Goal: Task Accomplishment & Management: Use online tool/utility

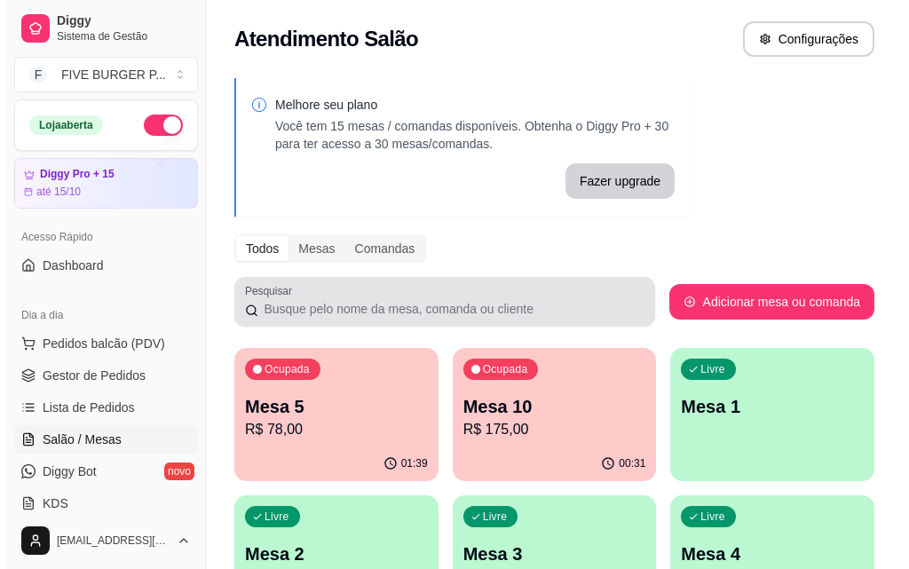
scroll to position [178, 0]
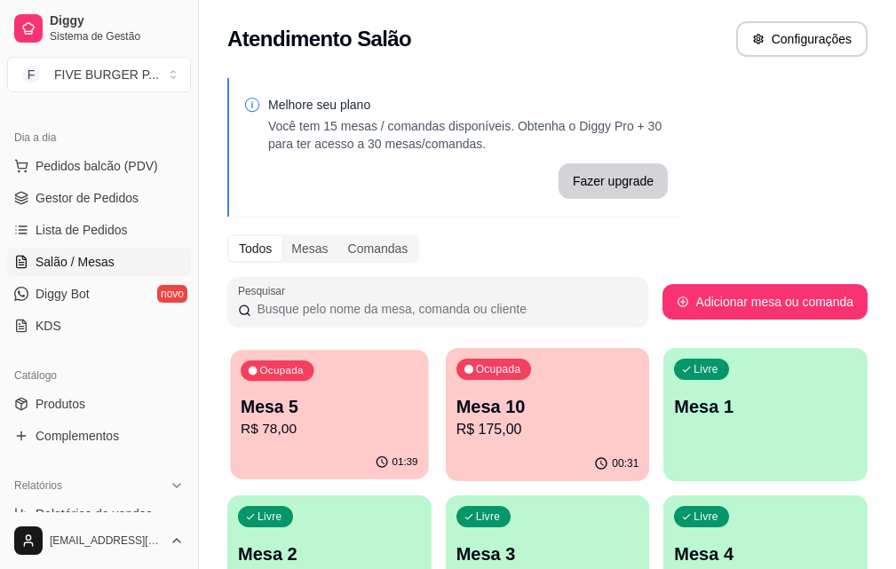
click at [335, 402] on p "Mesa 5" at bounding box center [329, 407] width 177 height 24
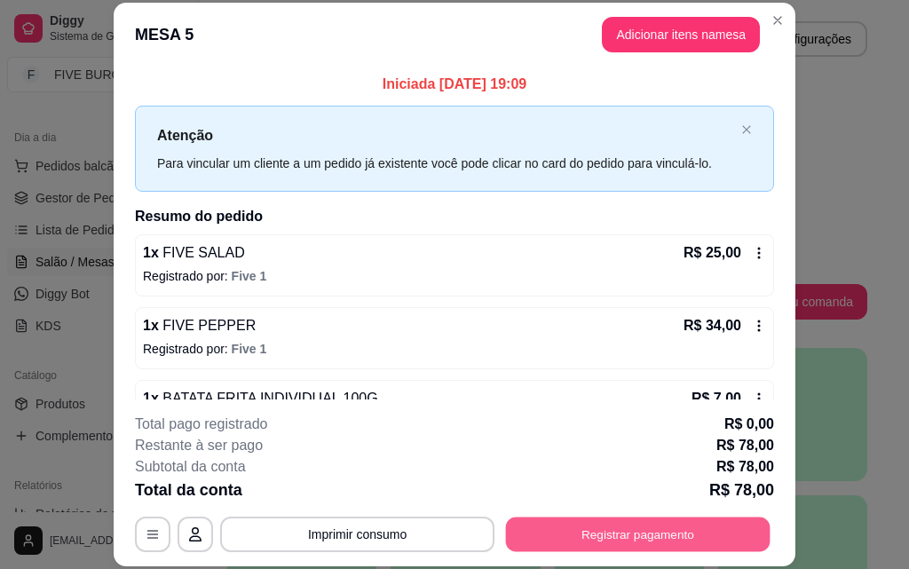
click at [708, 534] on button "Registrar pagamento" at bounding box center [638, 534] width 265 height 35
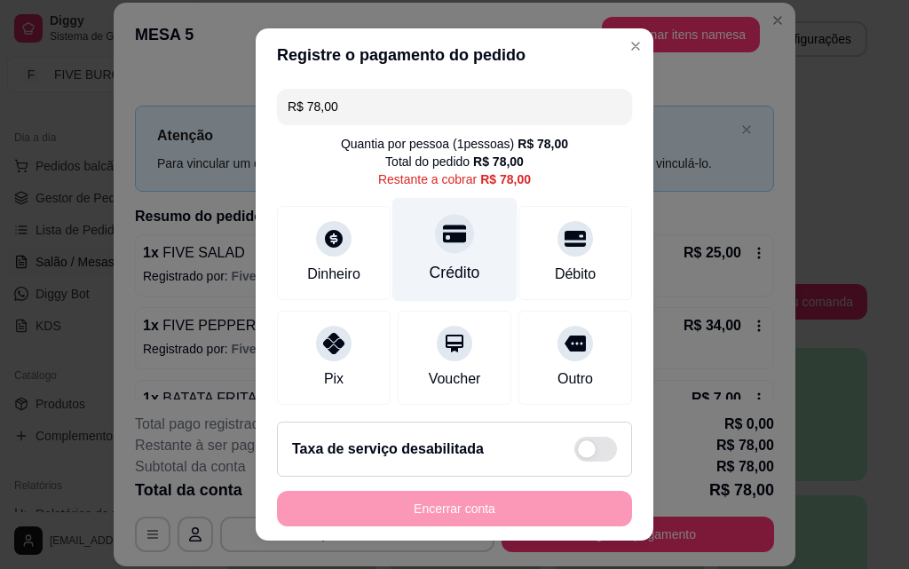
click at [430, 267] on div "Crédito" at bounding box center [455, 272] width 51 height 23
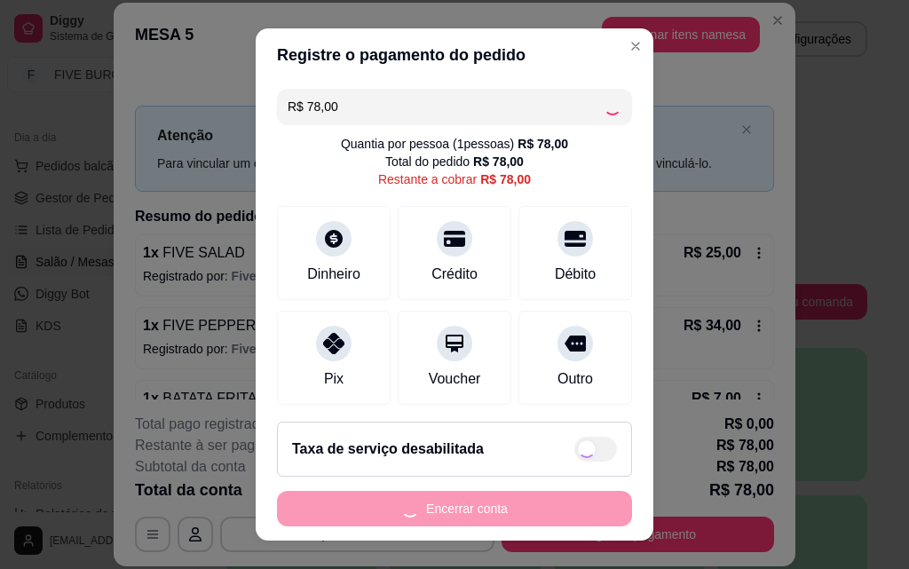
type input "R$ 0,00"
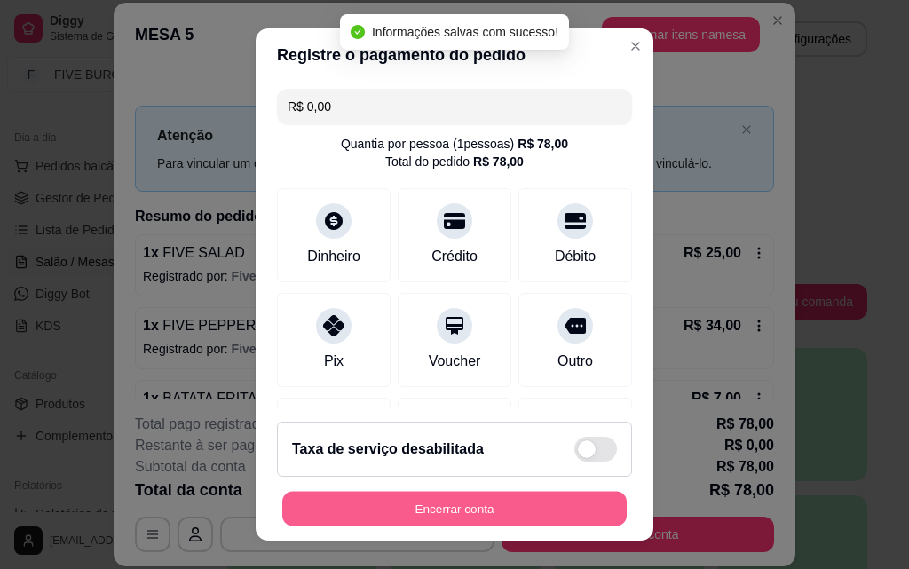
click at [486, 517] on button "Encerrar conta" at bounding box center [454, 509] width 344 height 35
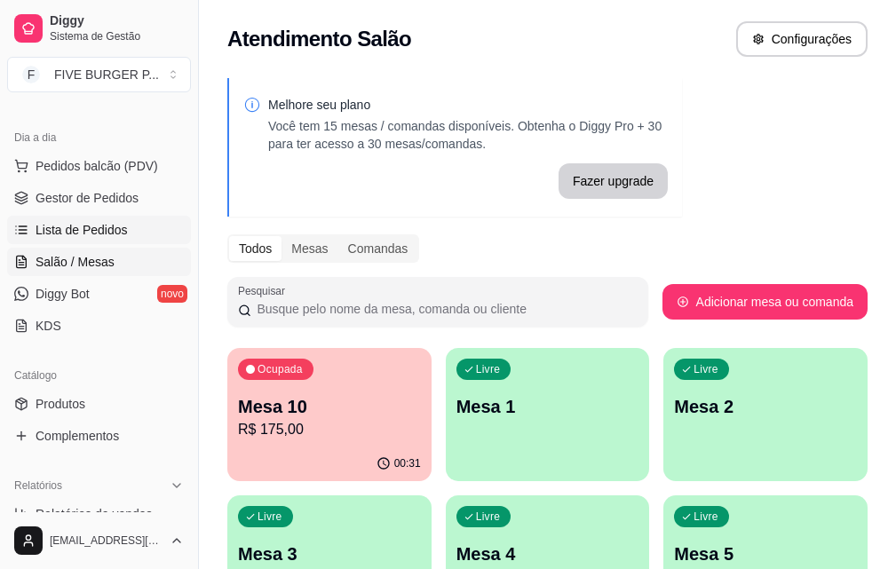
click at [50, 233] on span "Lista de Pedidos" at bounding box center [82, 230] width 92 height 18
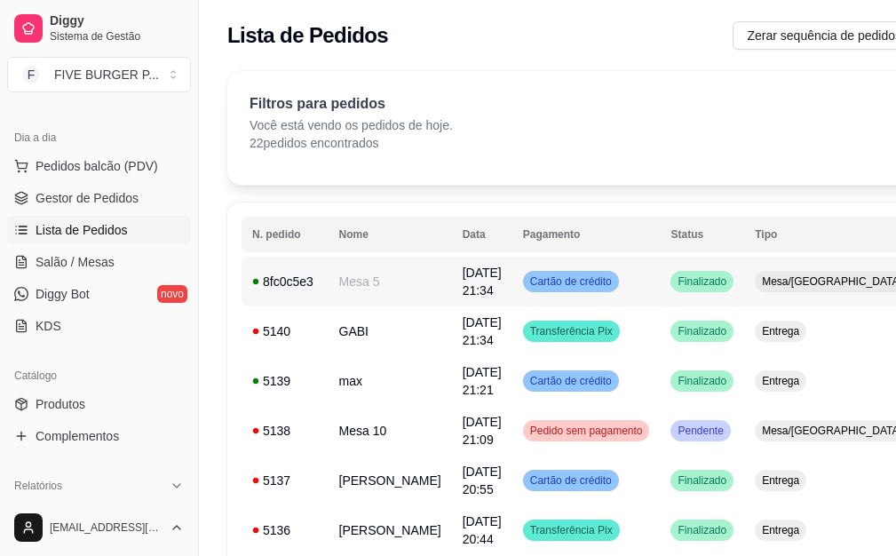
click at [558, 296] on td "Cartão de crédito" at bounding box center [586, 282] width 148 height 50
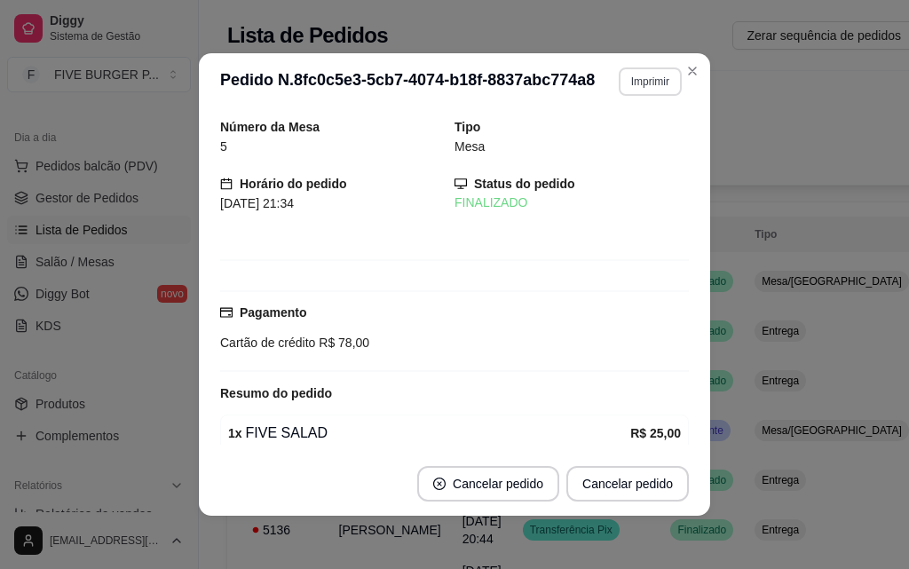
click at [626, 95] on button "Imprimir" at bounding box center [650, 81] width 63 height 28
click at [626, 151] on button "IMPRESSORA" at bounding box center [611, 144] width 124 height 28
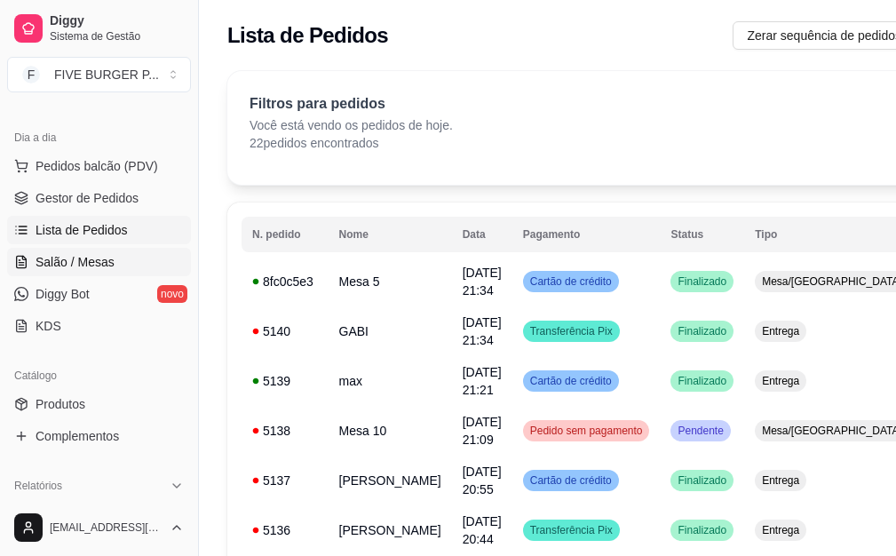
click at [135, 261] on link "Salão / Mesas" at bounding box center [99, 262] width 184 height 28
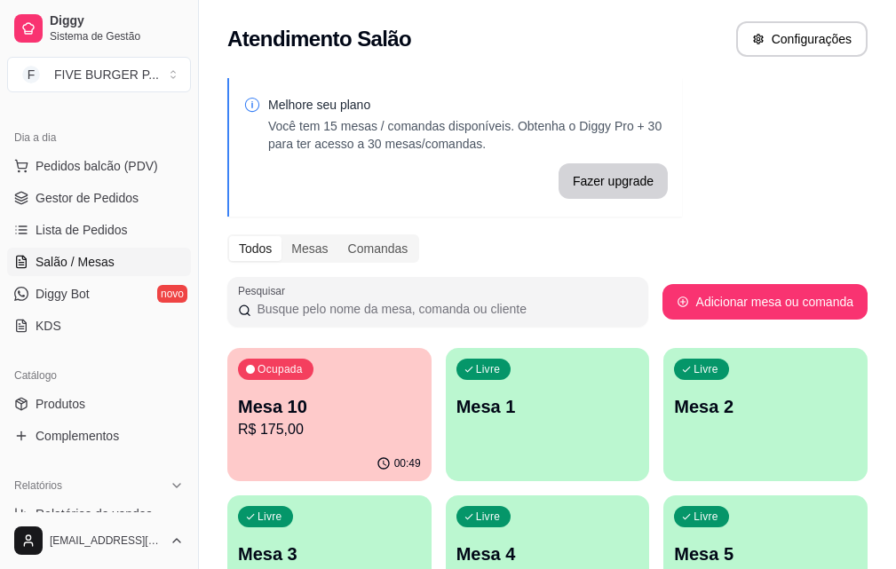
click at [282, 438] on p "R$ 175,00" at bounding box center [329, 429] width 183 height 21
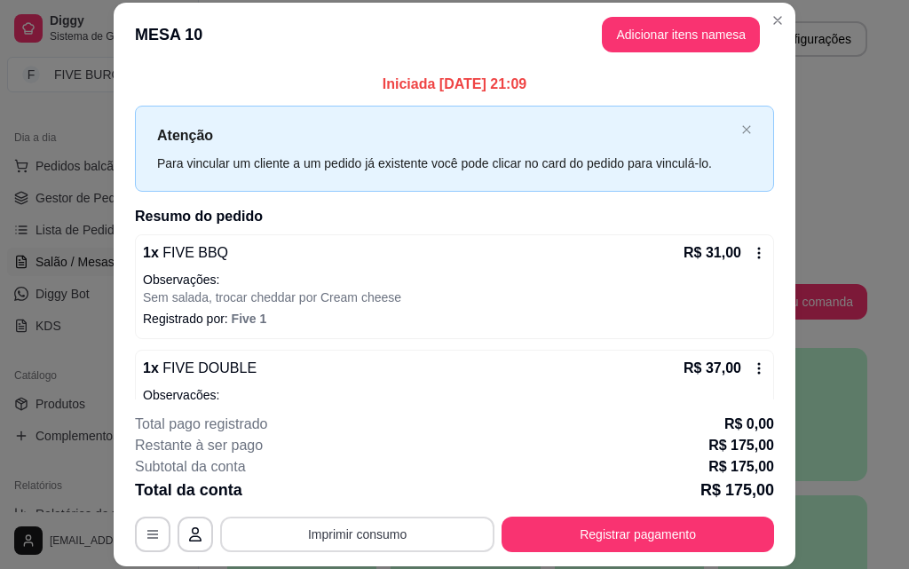
click at [299, 530] on button "Imprimir consumo" at bounding box center [357, 535] width 274 height 36
click at [312, 492] on button "IMPRESSORA" at bounding box center [356, 493] width 129 height 28
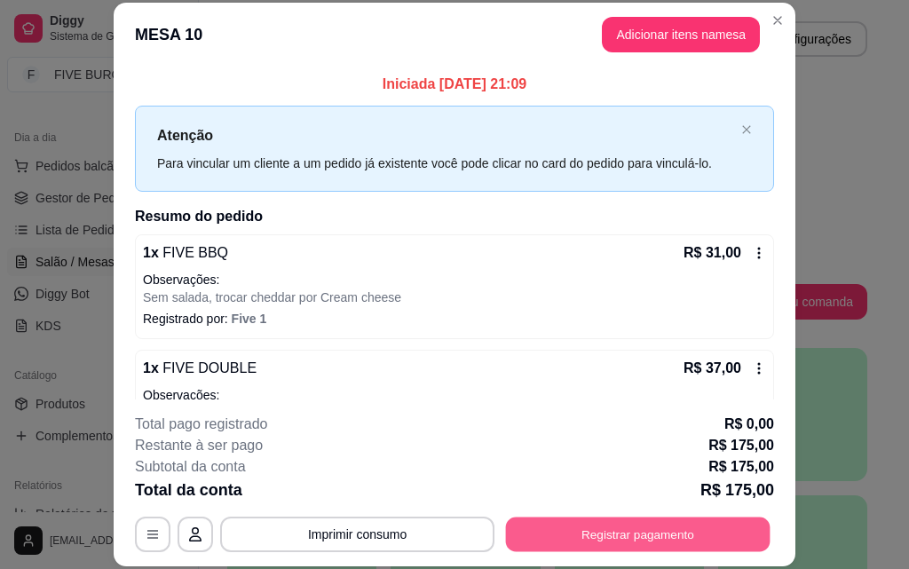
click at [557, 527] on button "Registrar pagamento" at bounding box center [638, 534] width 265 height 35
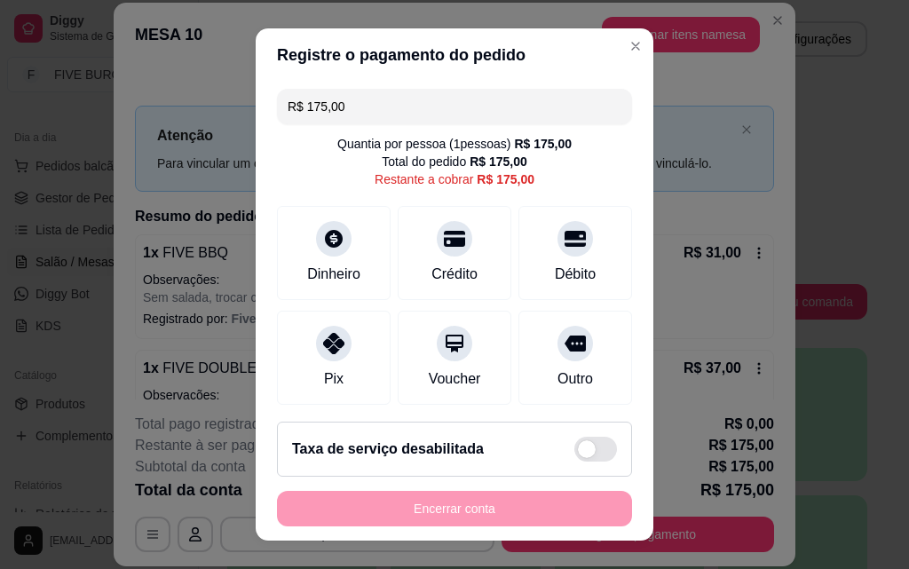
drag, startPoint x: 383, startPoint y: 102, endPoint x: 23, endPoint y: 97, distance: 360.4
click at [23, 97] on div "Registre o pagamento do pedido R$ 175,00 Quantia por pessoa ( 1 pessoas) R$ 175…" at bounding box center [454, 284] width 909 height 569
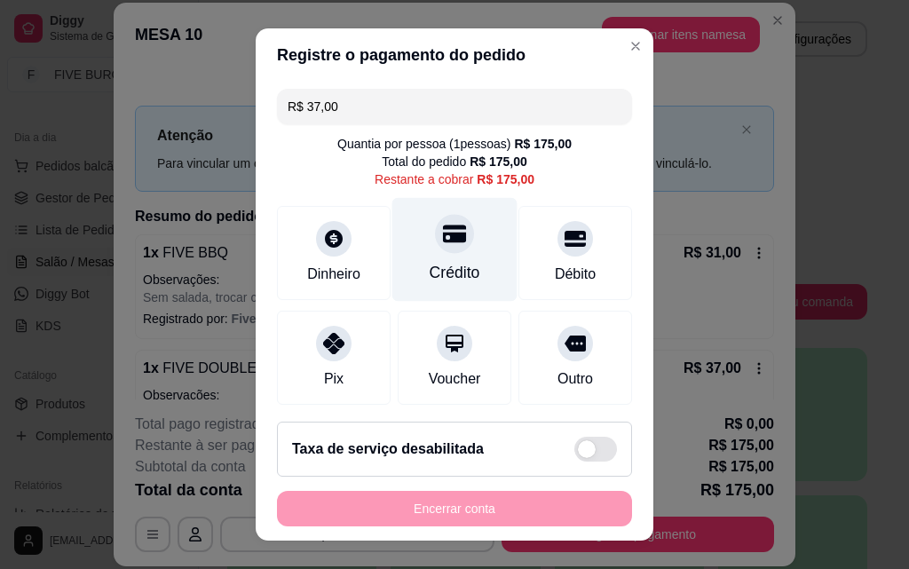
click at [459, 250] on div "Crédito" at bounding box center [454, 250] width 125 height 104
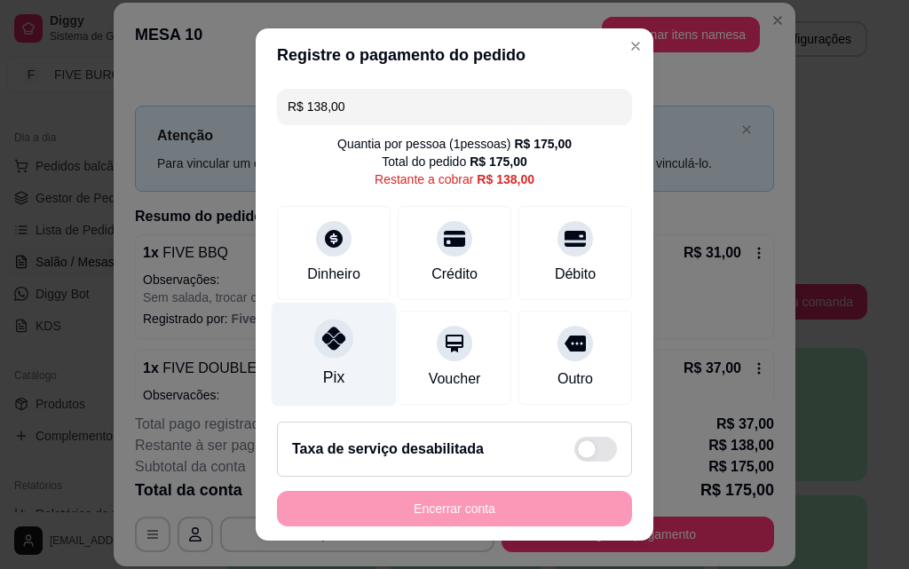
click at [346, 341] on div "Pix" at bounding box center [334, 355] width 125 height 104
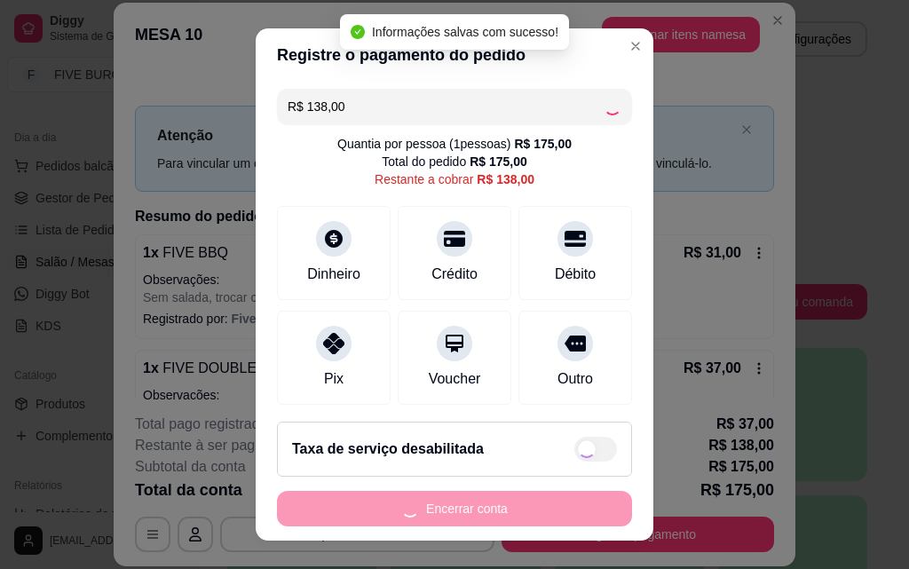
type input "R$ 0,00"
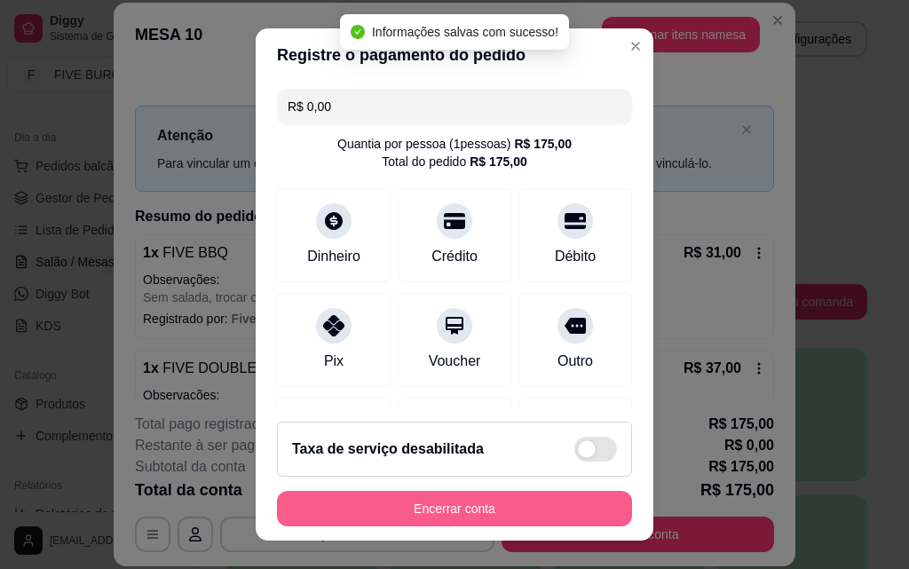
click at [549, 511] on button "Encerrar conta" at bounding box center [454, 509] width 355 height 36
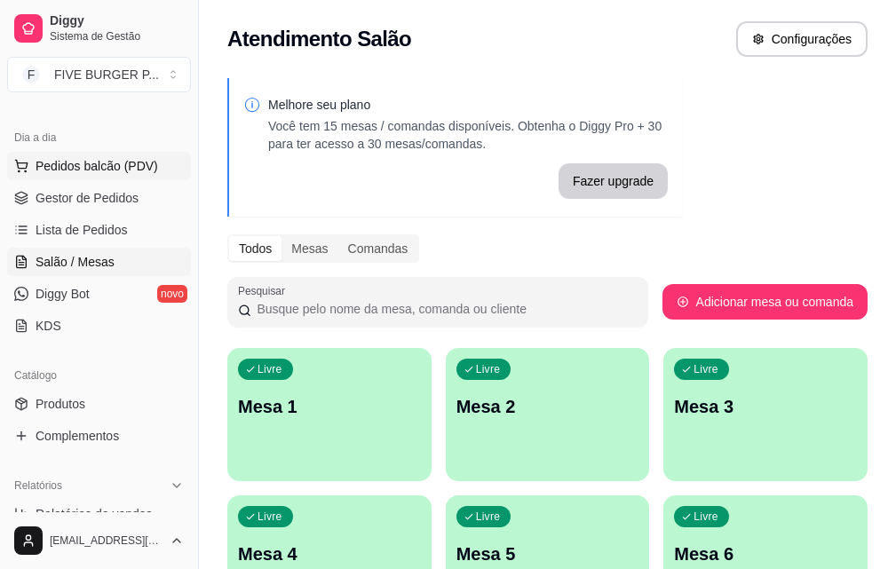
click at [129, 175] on button "Pedidos balcão (PDV)" at bounding box center [99, 166] width 184 height 28
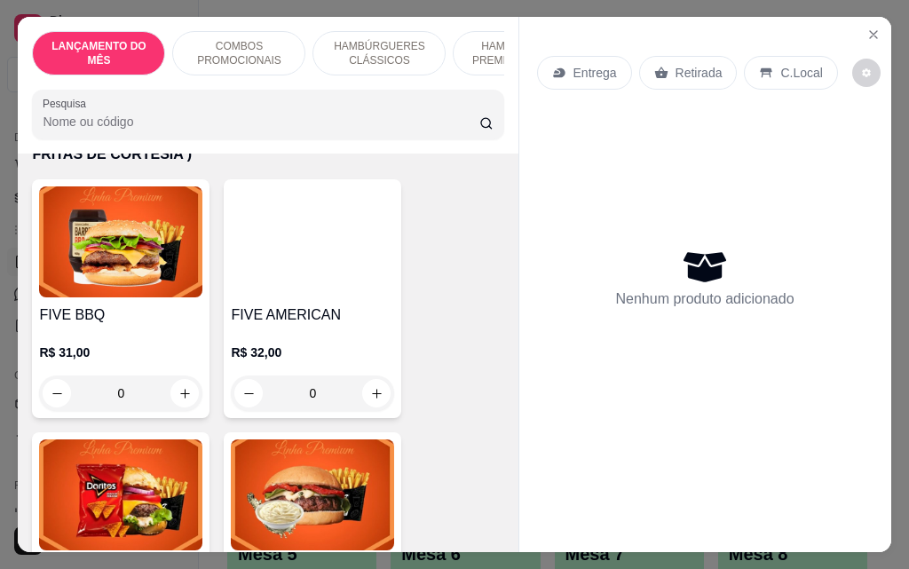
scroll to position [1598, 0]
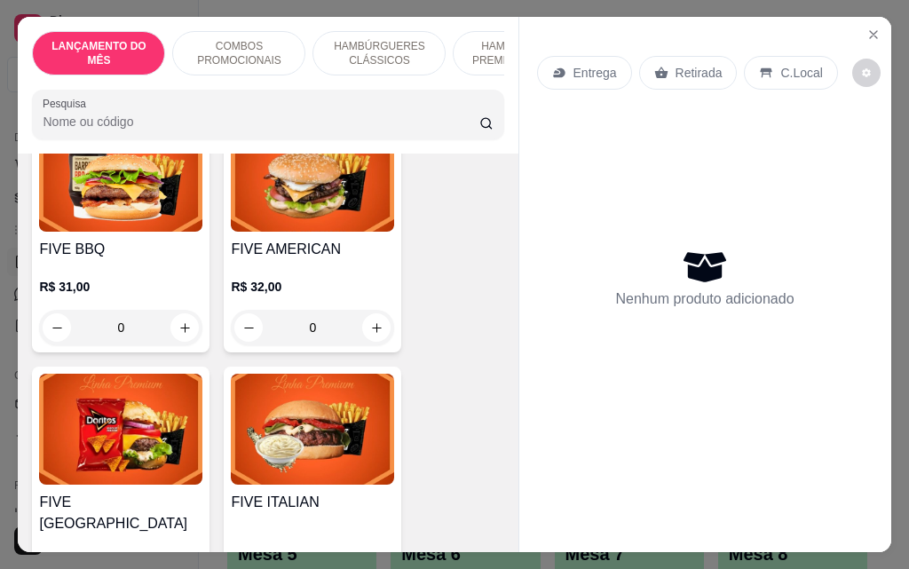
click at [175, 336] on div "0" at bounding box center [120, 328] width 163 height 36
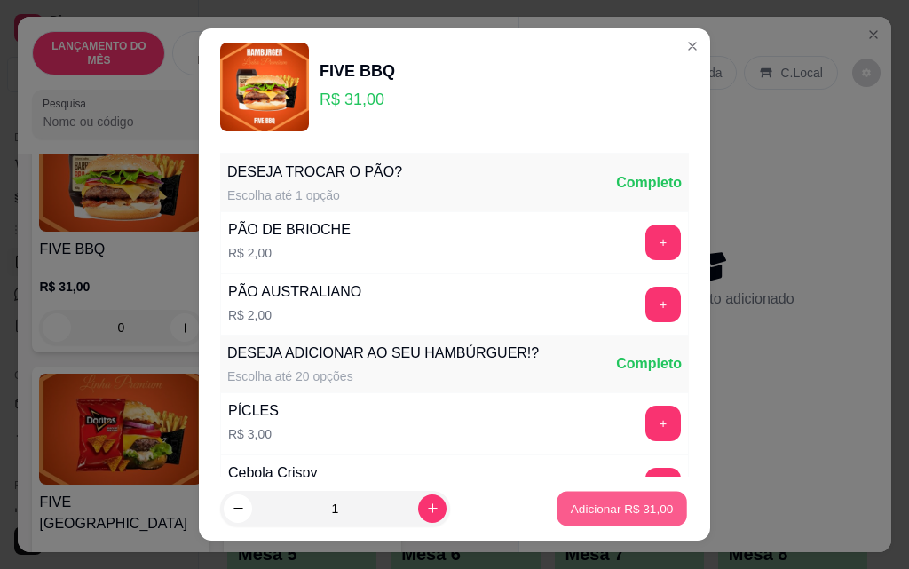
click at [644, 515] on p "Adicionar R$ 31,00" at bounding box center [622, 508] width 103 height 17
type input "1"
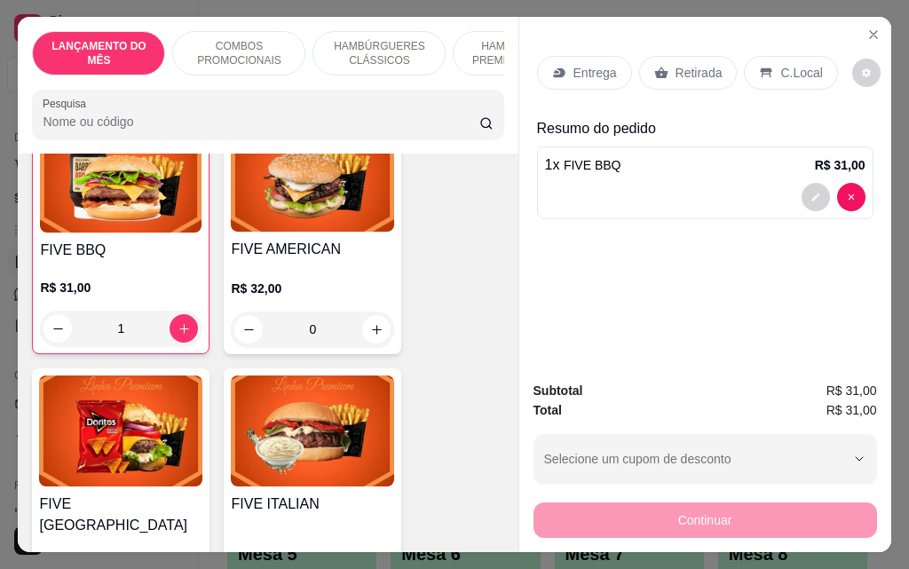
scroll to position [1599, 0]
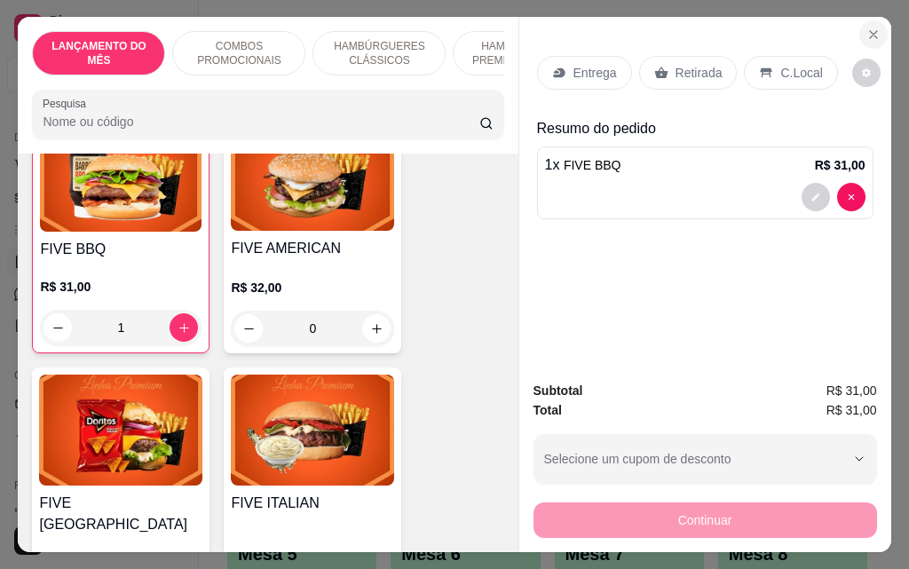
click at [872, 28] on icon "Close" at bounding box center [873, 35] width 14 height 14
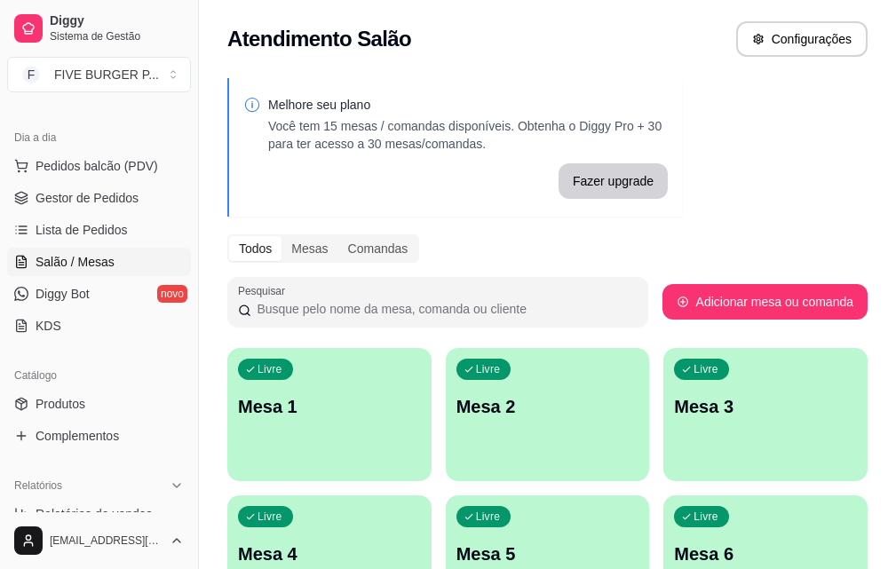
click at [93, 262] on span "Salão / Mesas" at bounding box center [75, 262] width 79 height 18
click at [136, 218] on link "Lista de Pedidos" at bounding box center [99, 230] width 184 height 28
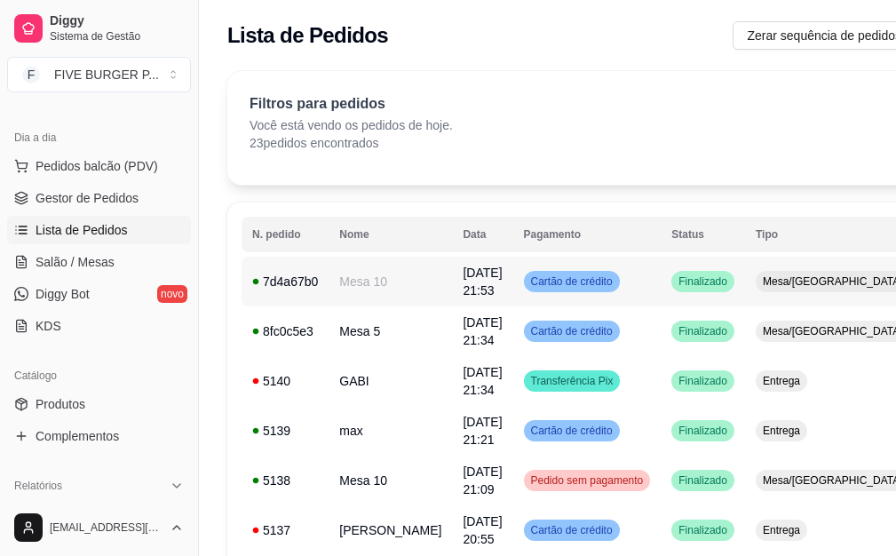
click at [611, 288] on td "Cartão de crédito" at bounding box center [587, 282] width 148 height 50
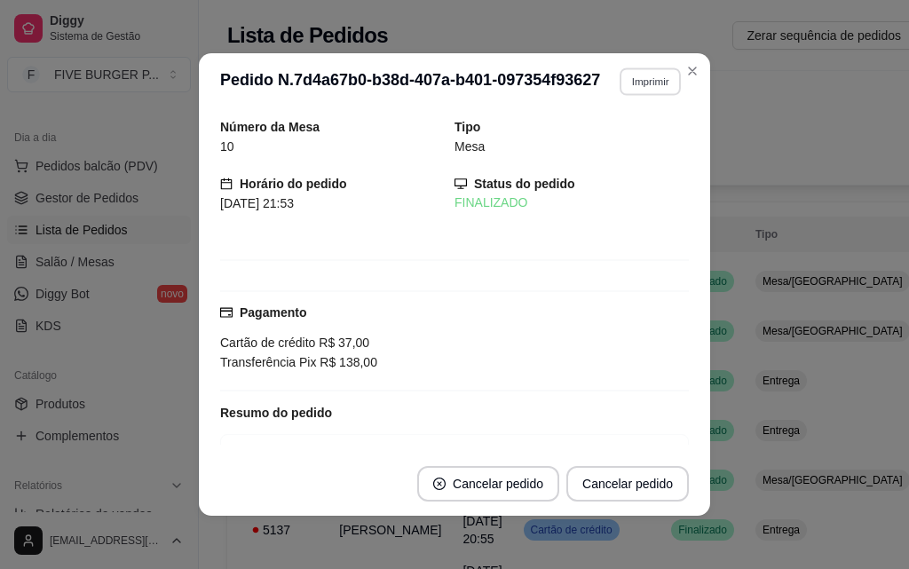
click at [621, 82] on button "Imprimir" at bounding box center [650, 81] width 61 height 28
click at [615, 147] on button "IMPRESSORA" at bounding box center [611, 144] width 124 height 28
click at [656, 85] on button "Imprimir" at bounding box center [650, 81] width 63 height 28
click at [644, 144] on button "IMPRESSORA" at bounding box center [612, 144] width 124 height 28
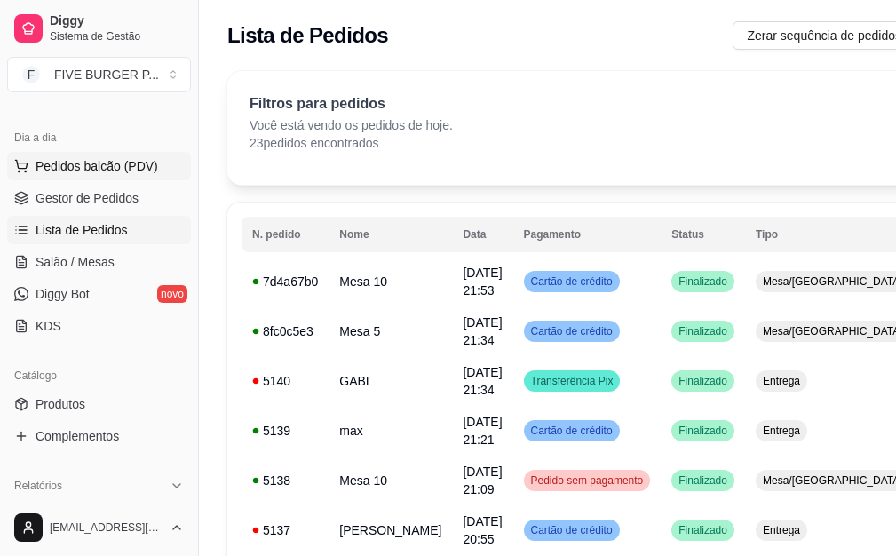
click at [115, 170] on span "Pedidos balcão (PDV)" at bounding box center [97, 166] width 122 height 18
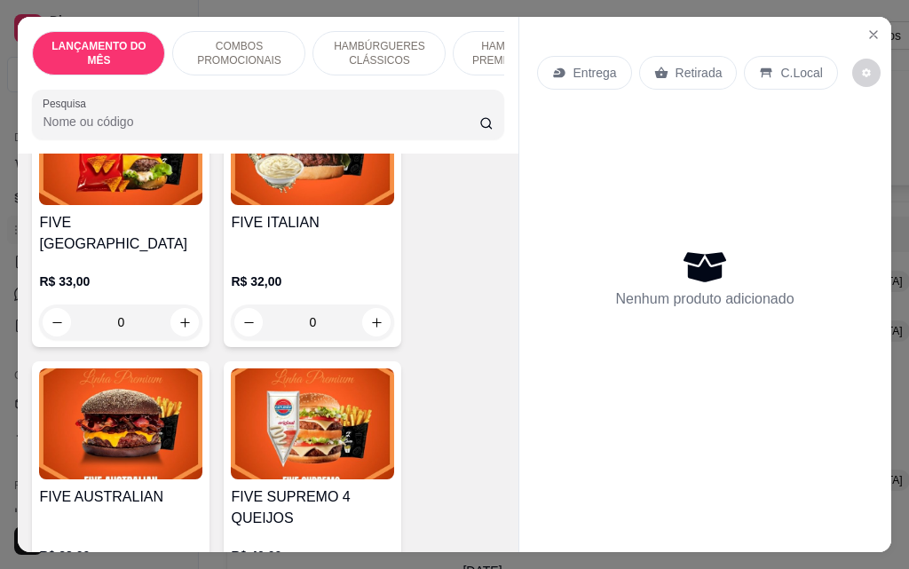
scroll to position [1775, 0]
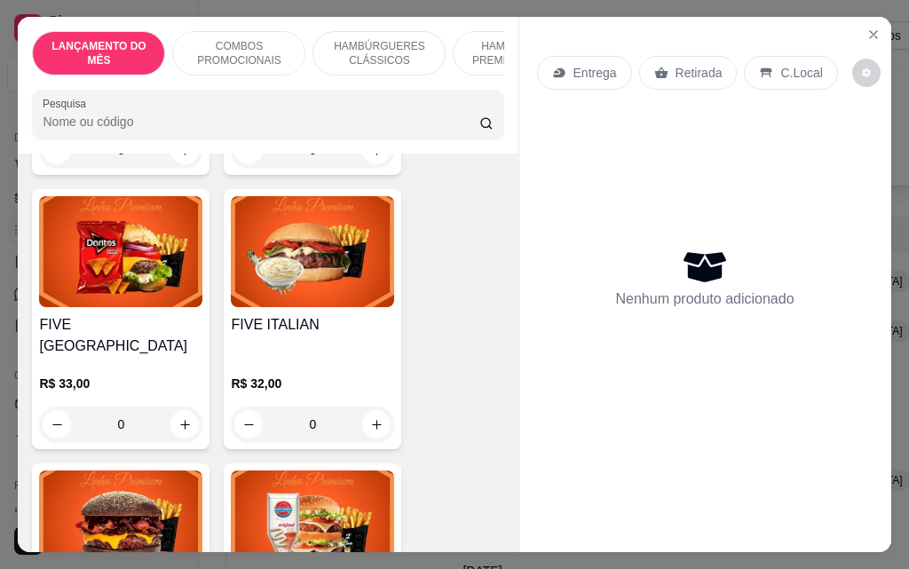
click at [178, 421] on div "0" at bounding box center [120, 425] width 163 height 36
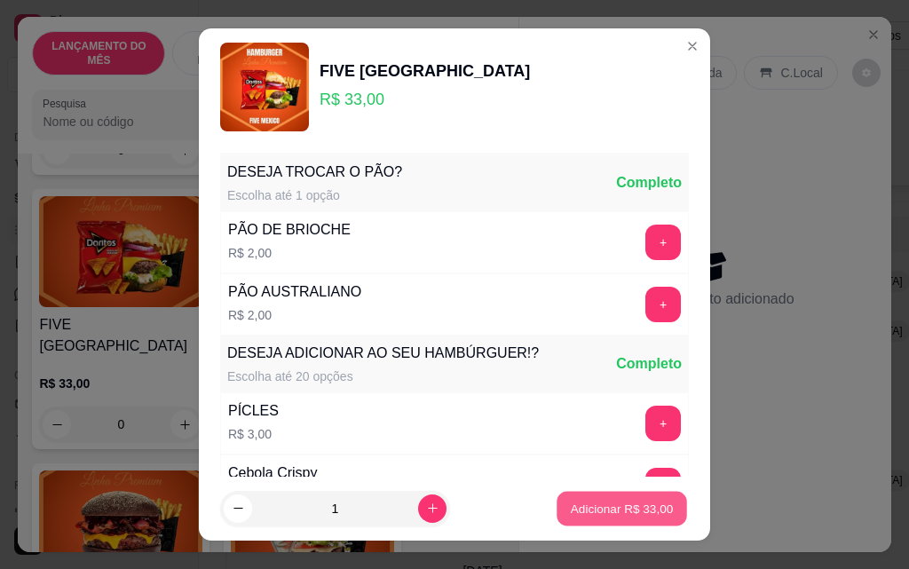
click at [587, 510] on p "Adicionar R$ 33,00" at bounding box center [622, 508] width 103 height 17
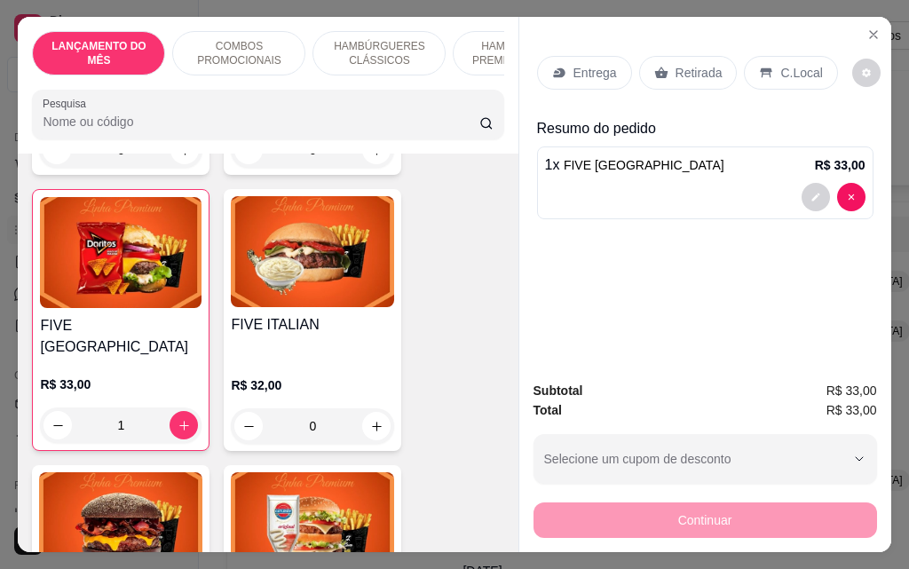
click at [802, 183] on div at bounding box center [834, 197] width 64 height 28
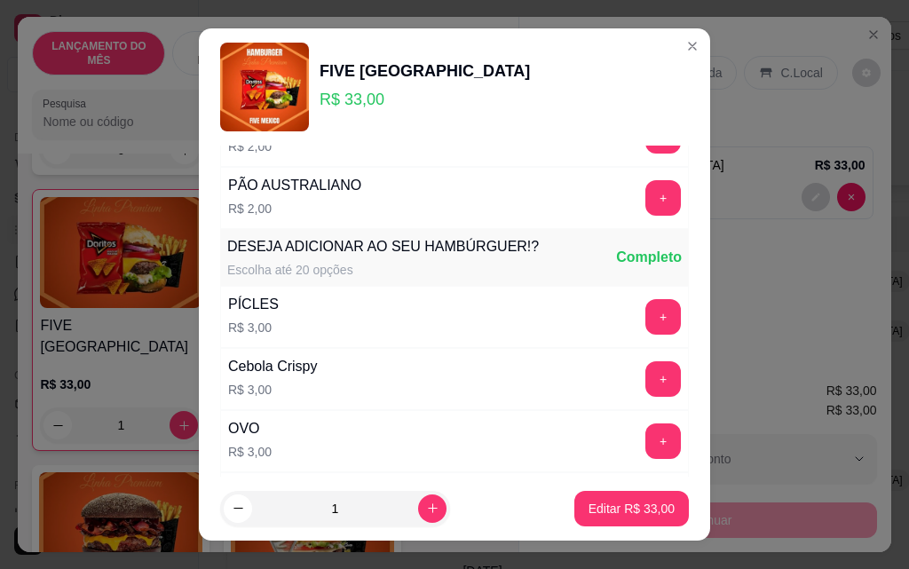
scroll to position [89, 0]
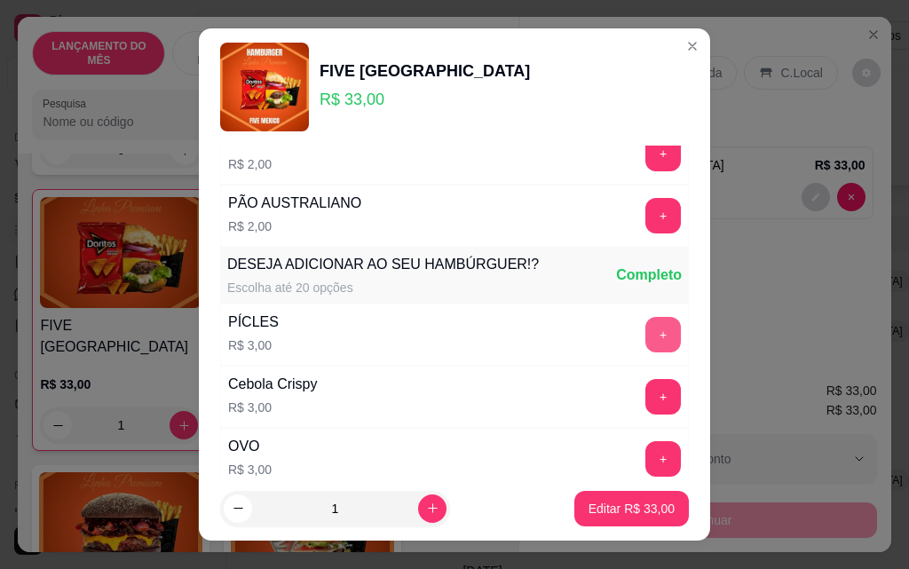
click at [645, 322] on button "+" at bounding box center [663, 335] width 36 height 36
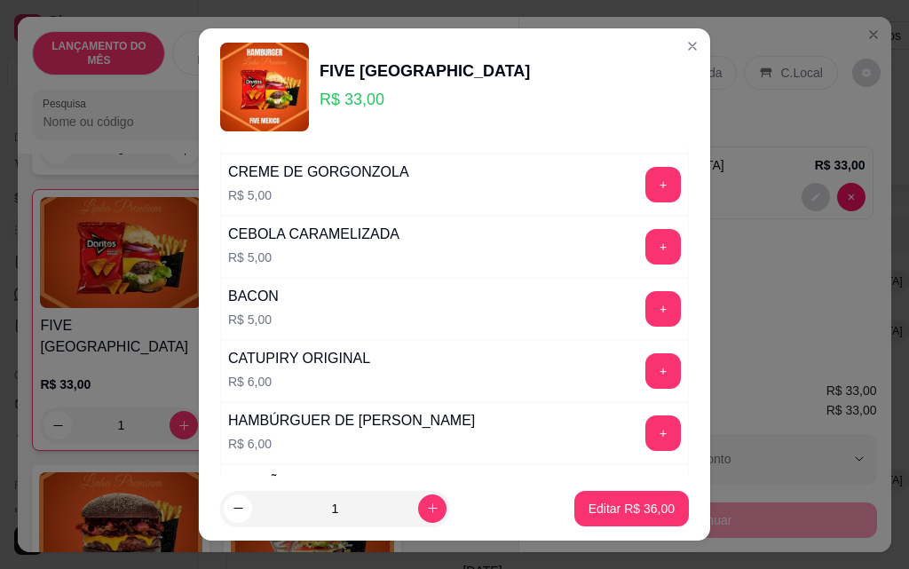
scroll to position [621, 0]
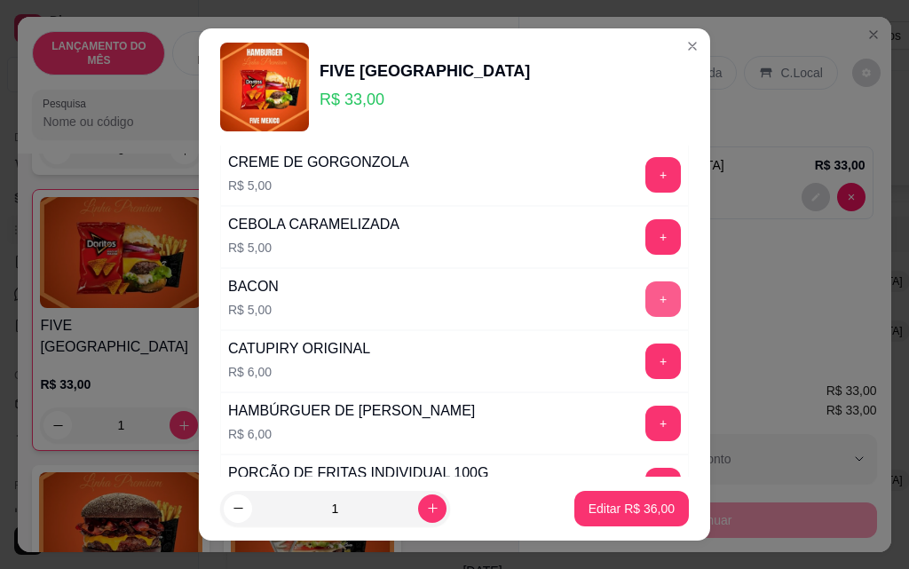
click at [645, 310] on button "+" at bounding box center [663, 299] width 36 height 36
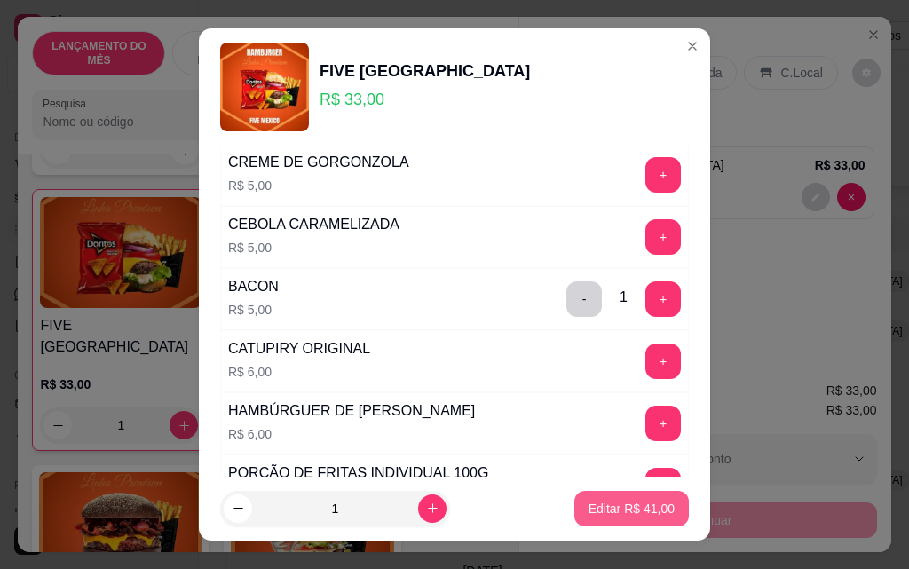
click at [639, 514] on p "Editar R$ 41,00" at bounding box center [632, 509] width 86 height 18
type input "0"
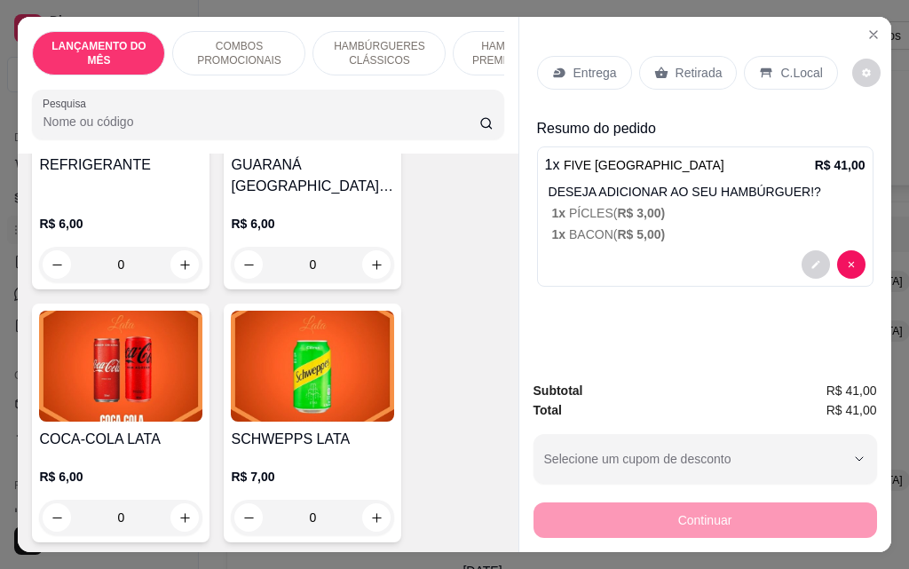
scroll to position [6924, 0]
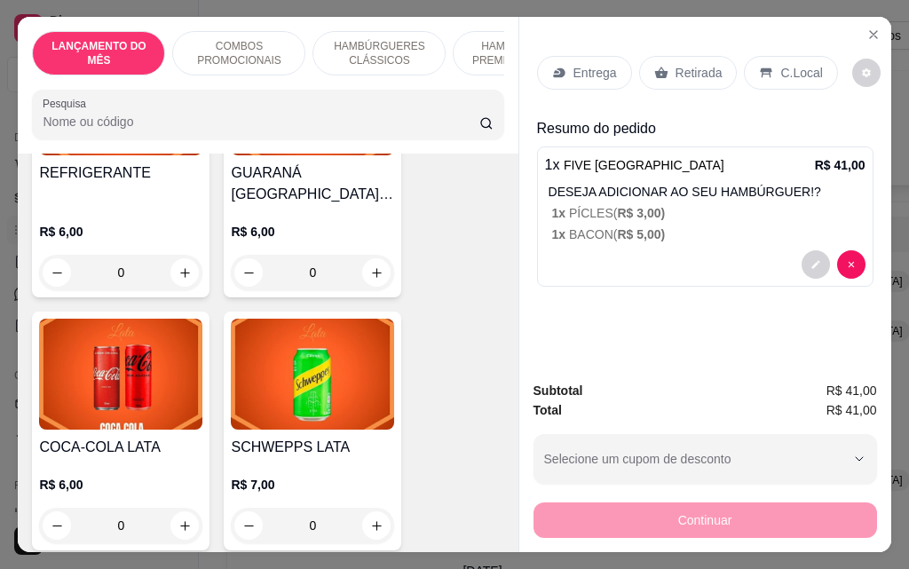
click at [188, 508] on div "0" at bounding box center [120, 526] width 163 height 36
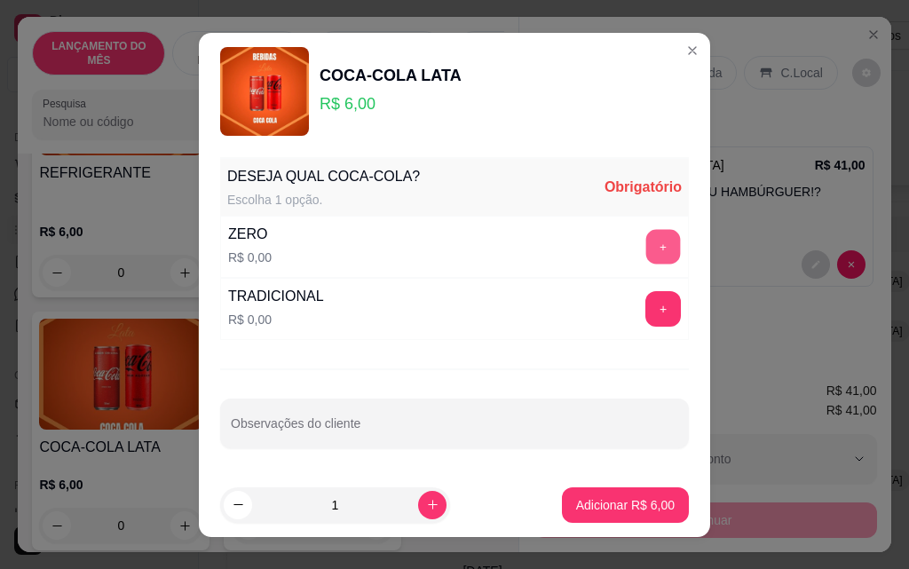
click at [646, 241] on button "+" at bounding box center [663, 246] width 35 height 35
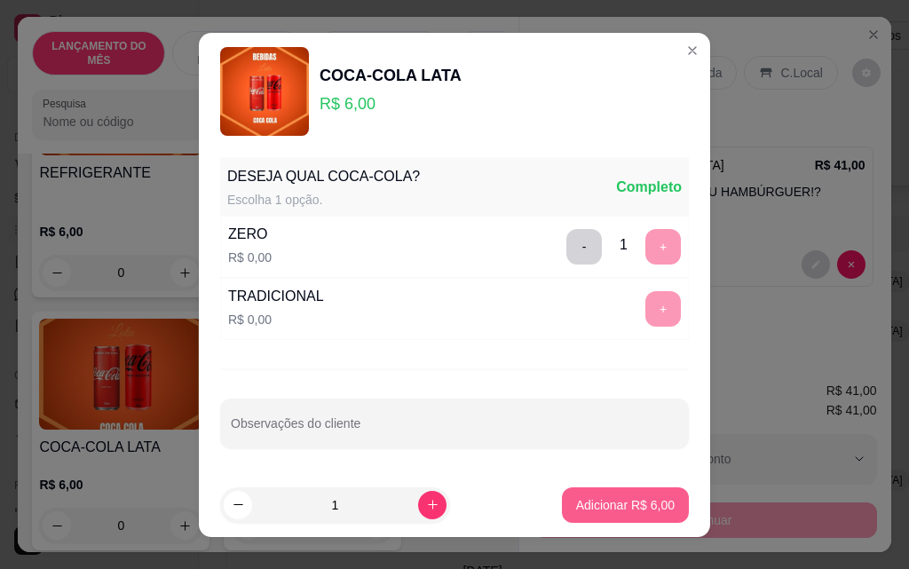
click at [631, 506] on p "Adicionar R$ 6,00" at bounding box center [625, 505] width 99 height 18
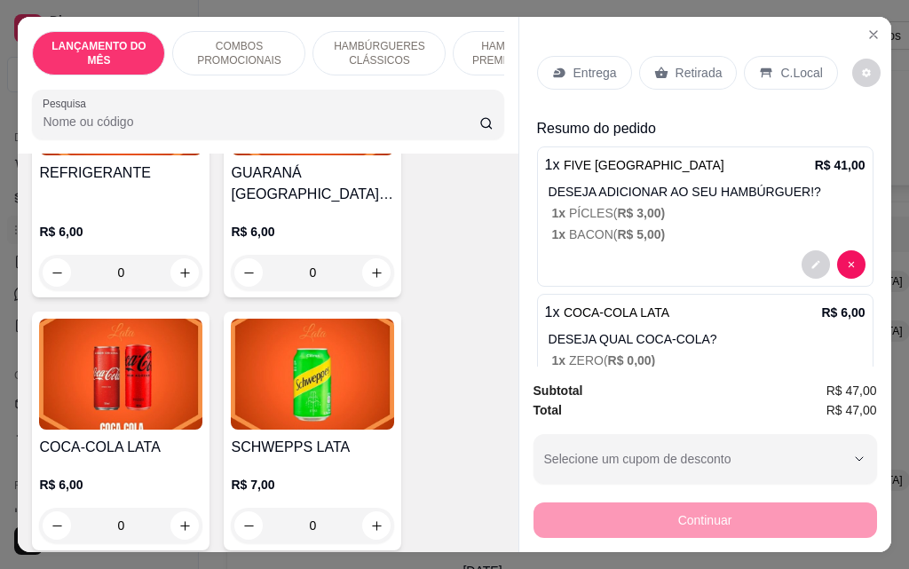
click at [607, 75] on p "Entrega" at bounding box center [594, 73] width 43 height 18
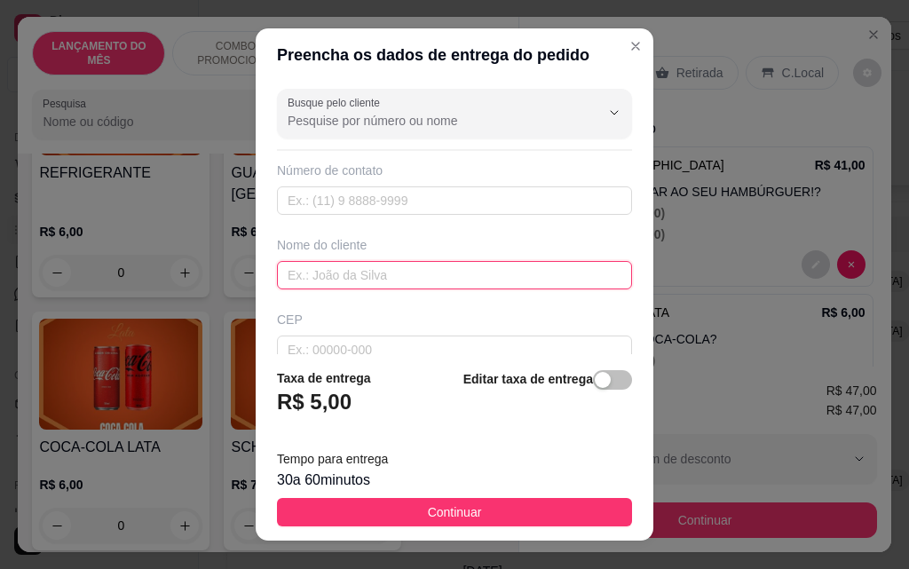
click at [413, 277] on input "text" at bounding box center [454, 275] width 355 height 28
click at [496, 268] on input "text" at bounding box center [454, 275] width 355 height 28
type input "[PERSON_NAME]"
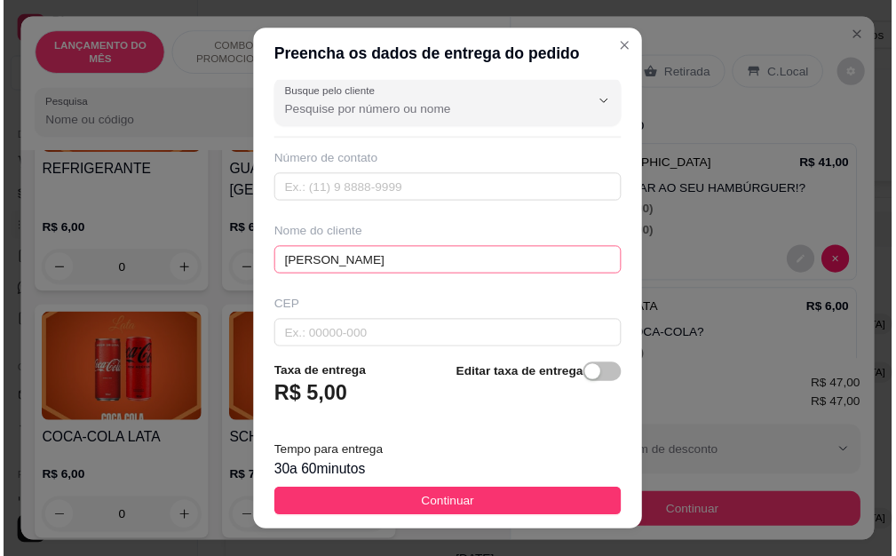
scroll to position [207, 0]
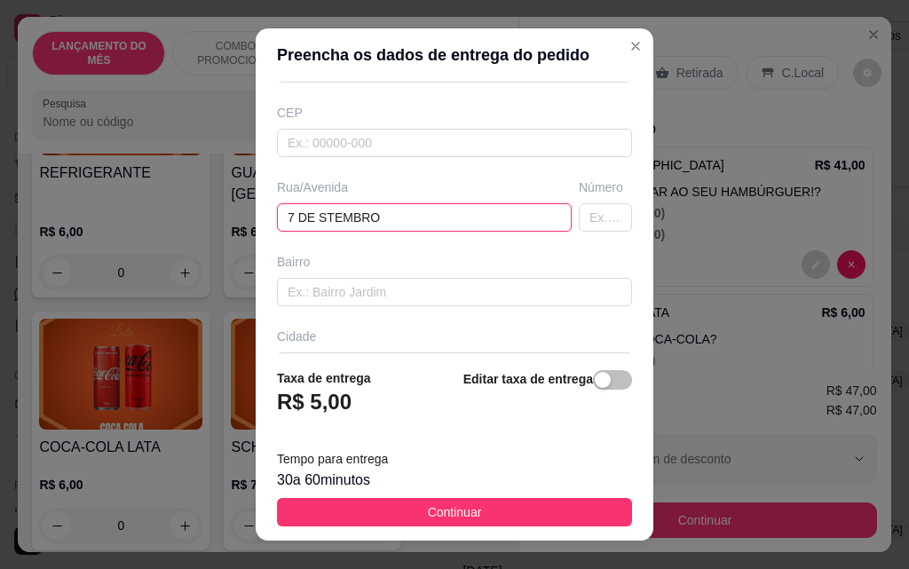
type input "7 DE STEMBRO"
type input "1064"
click at [319, 212] on input "7 DE STEMBRO" at bounding box center [424, 217] width 295 height 28
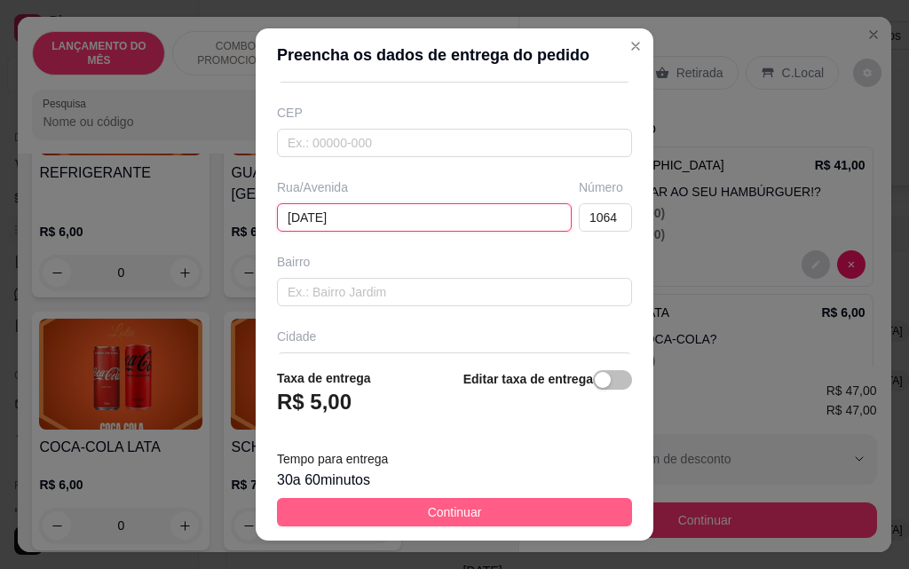
type input "[DATE]"
click at [502, 515] on button "Continuar" at bounding box center [454, 512] width 355 height 28
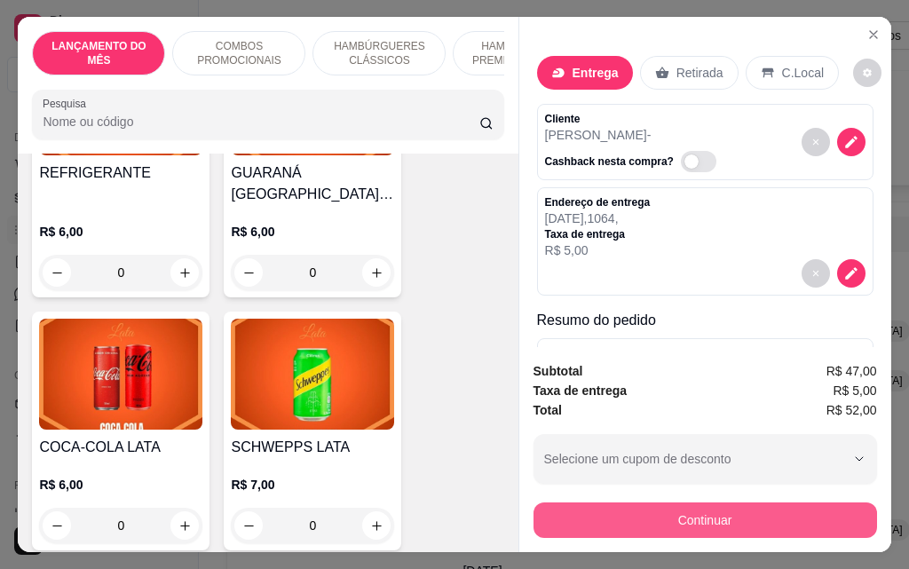
click at [748, 521] on button "Continuar" at bounding box center [705, 520] width 344 height 36
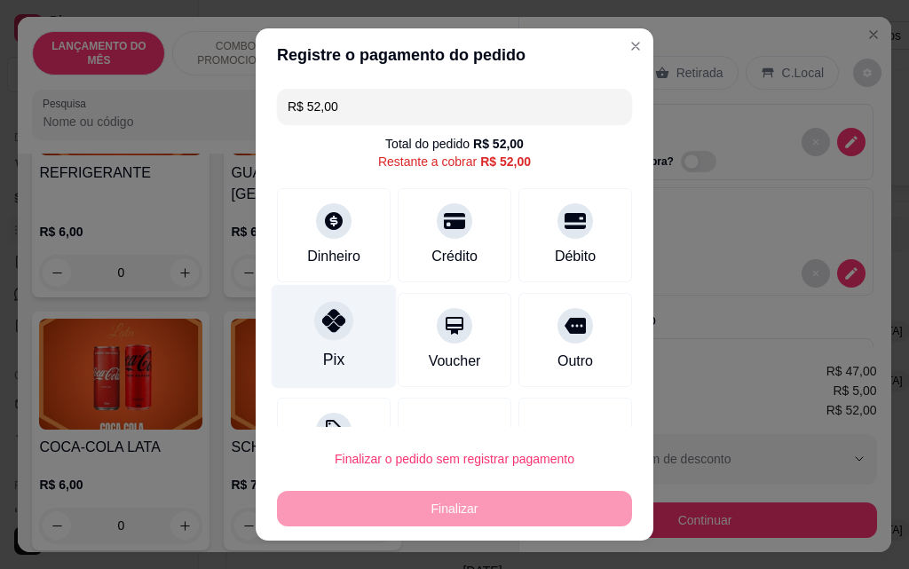
click at [327, 360] on div "Pix" at bounding box center [333, 359] width 21 height 23
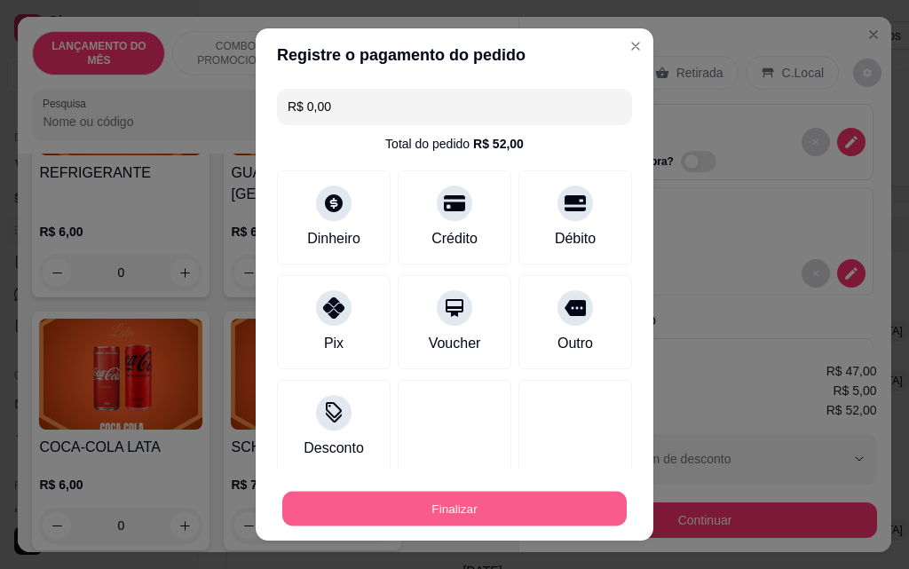
click at [522, 509] on button "Finalizar" at bounding box center [454, 509] width 344 height 35
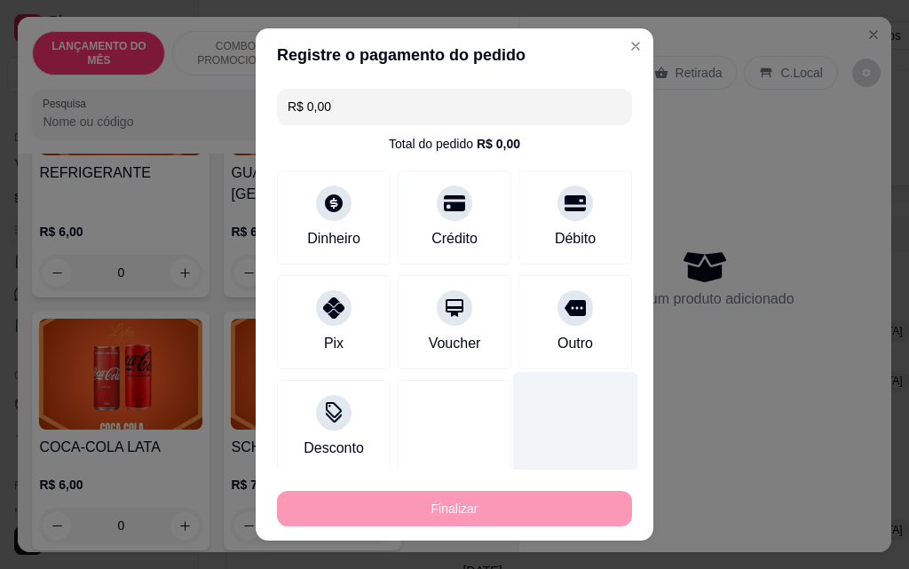
type input "-R$ 52,00"
